Goal: Information Seeking & Learning: Learn about a topic

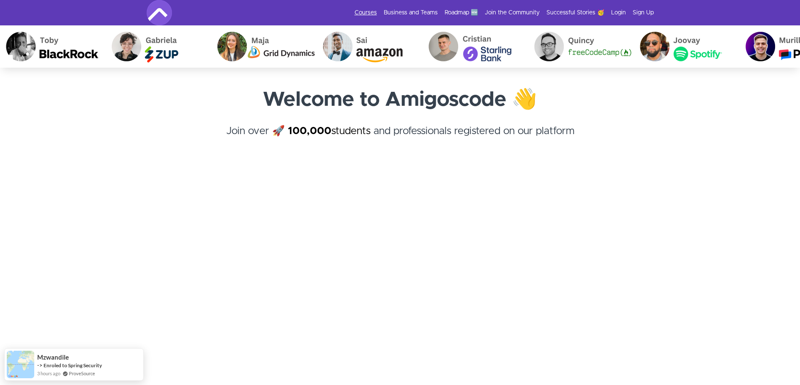
click at [366, 13] on link "Courses" at bounding box center [366, 12] width 22 height 8
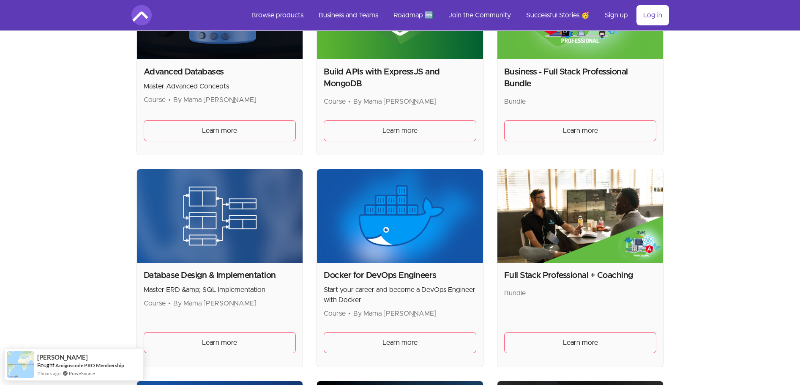
scroll to position [254, 0]
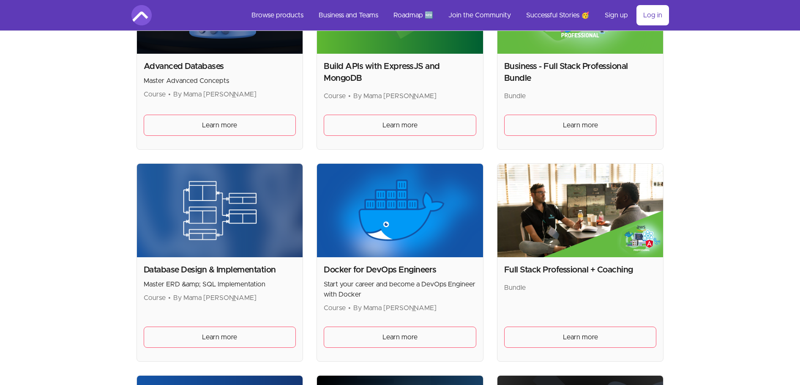
click at [170, 216] on img at bounding box center [220, 210] width 166 height 93
click at [205, 336] on span "Learn more" at bounding box center [219, 337] width 35 height 10
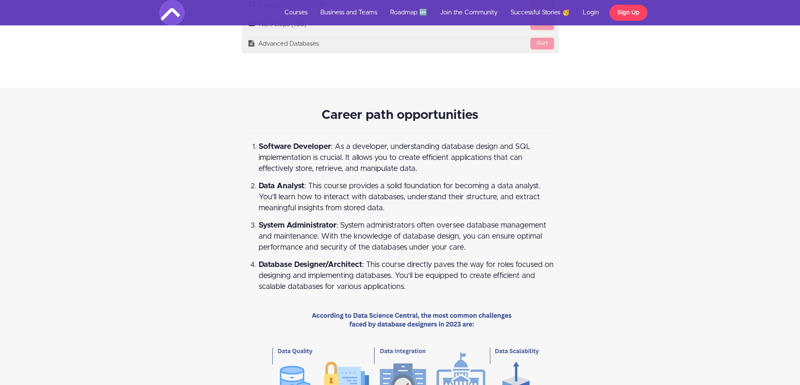
scroll to position [2283, 0]
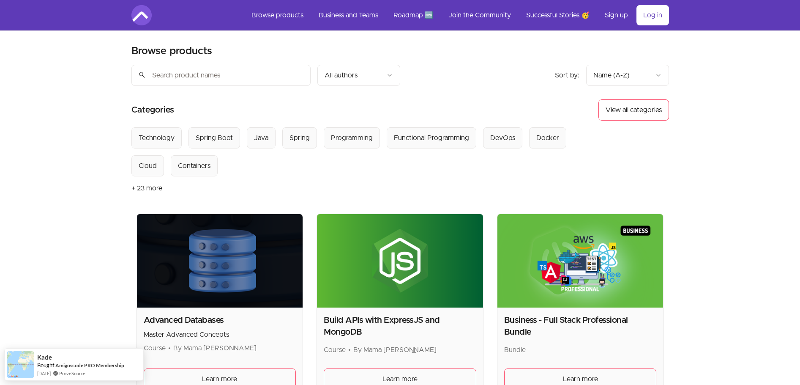
click at [138, 189] on button "+ 23 more" at bounding box center [146, 188] width 31 height 24
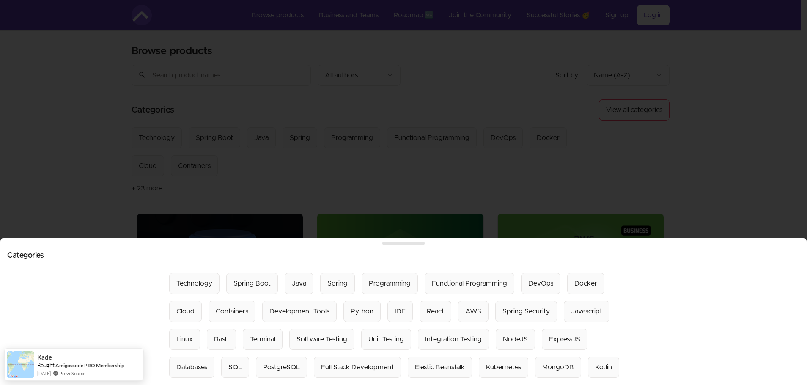
click at [23, 83] on div at bounding box center [403, 192] width 807 height 385
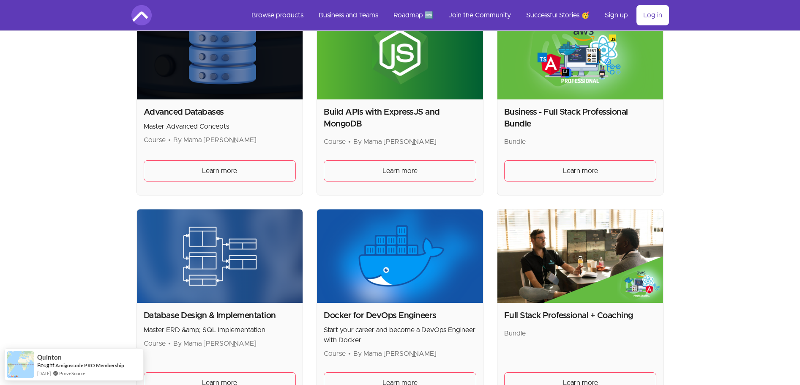
scroll to position [203, 0]
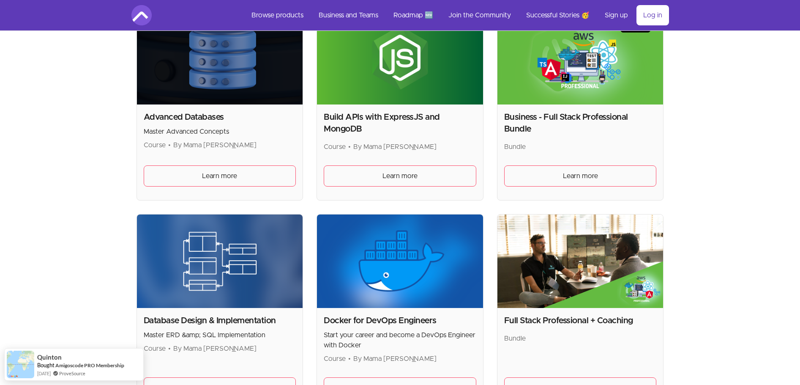
click at [209, 48] on img at bounding box center [220, 57] width 166 height 93
click at [254, 175] on link "Learn more" at bounding box center [220, 175] width 153 height 21
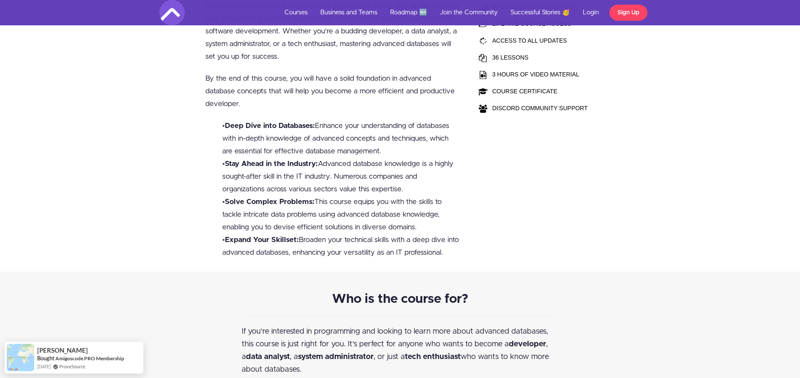
scroll to position [304, 0]
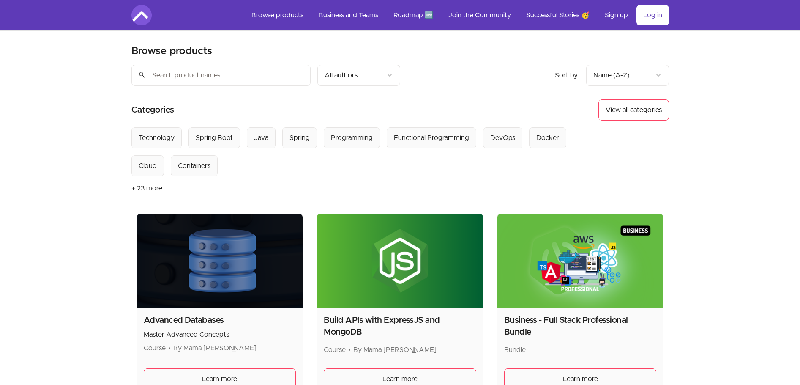
click at [138, 188] on button "+ 23 more" at bounding box center [146, 188] width 31 height 24
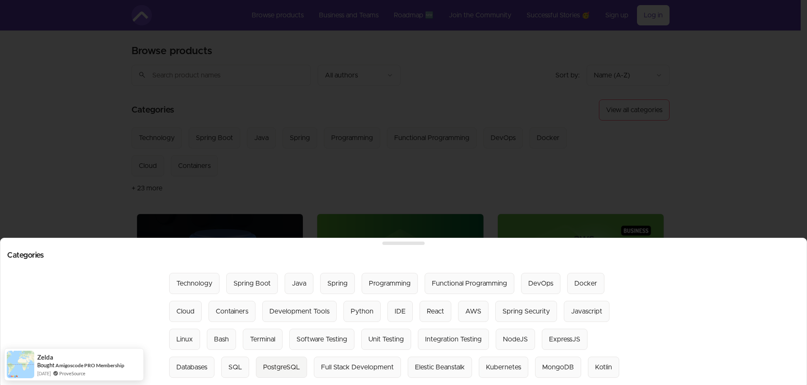
click at [267, 364] on div "PostgreSQL" at bounding box center [281, 367] width 37 height 10
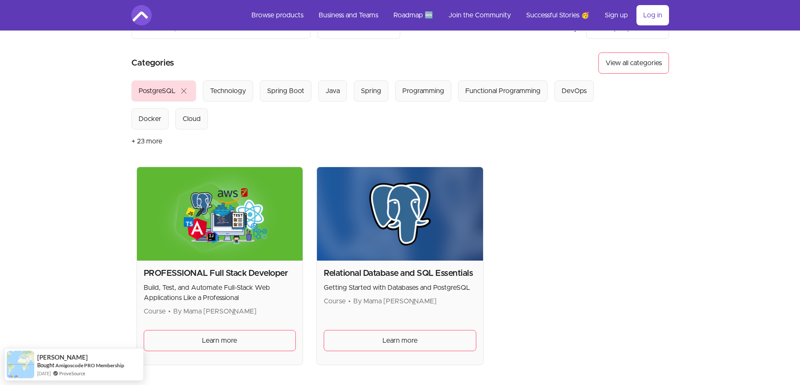
scroll to position [51, 0]
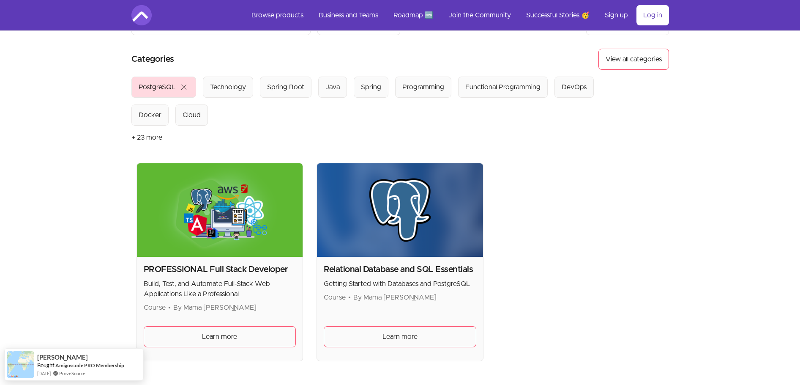
click at [364, 199] on img at bounding box center [400, 209] width 166 height 93
click at [364, 330] on link "Learn more" at bounding box center [400, 336] width 153 height 21
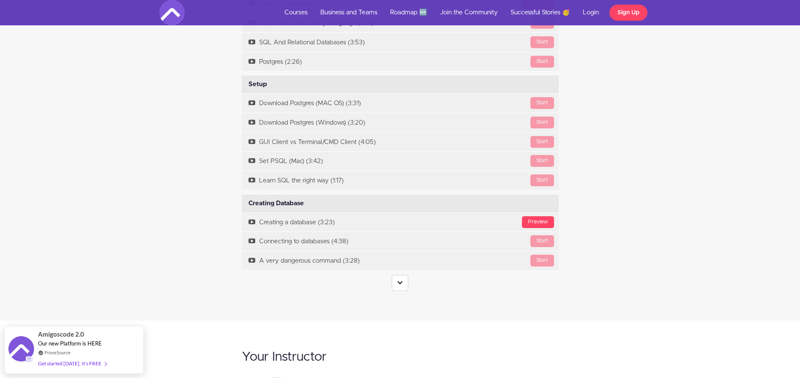
scroll to position [1928, 0]
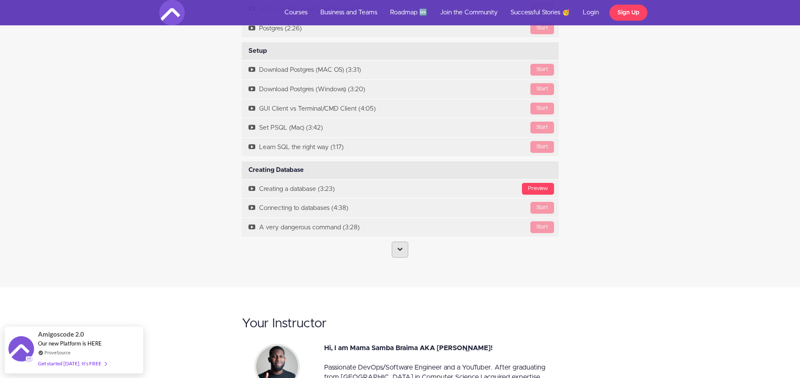
click at [396, 257] on link at bounding box center [400, 250] width 16 height 16
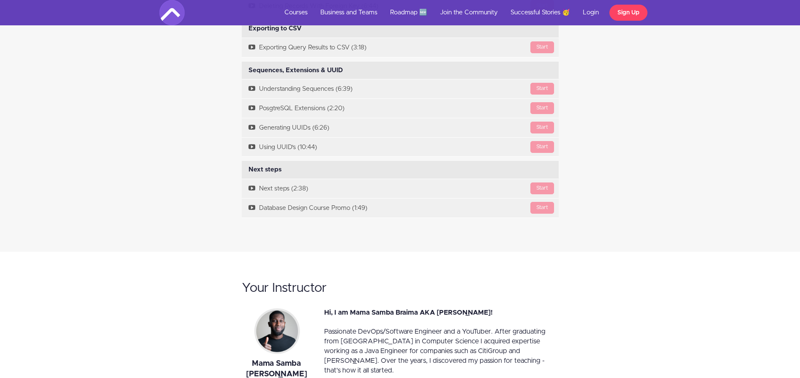
scroll to position [3247, 0]
